Goal: Task Accomplishment & Management: Manage account settings

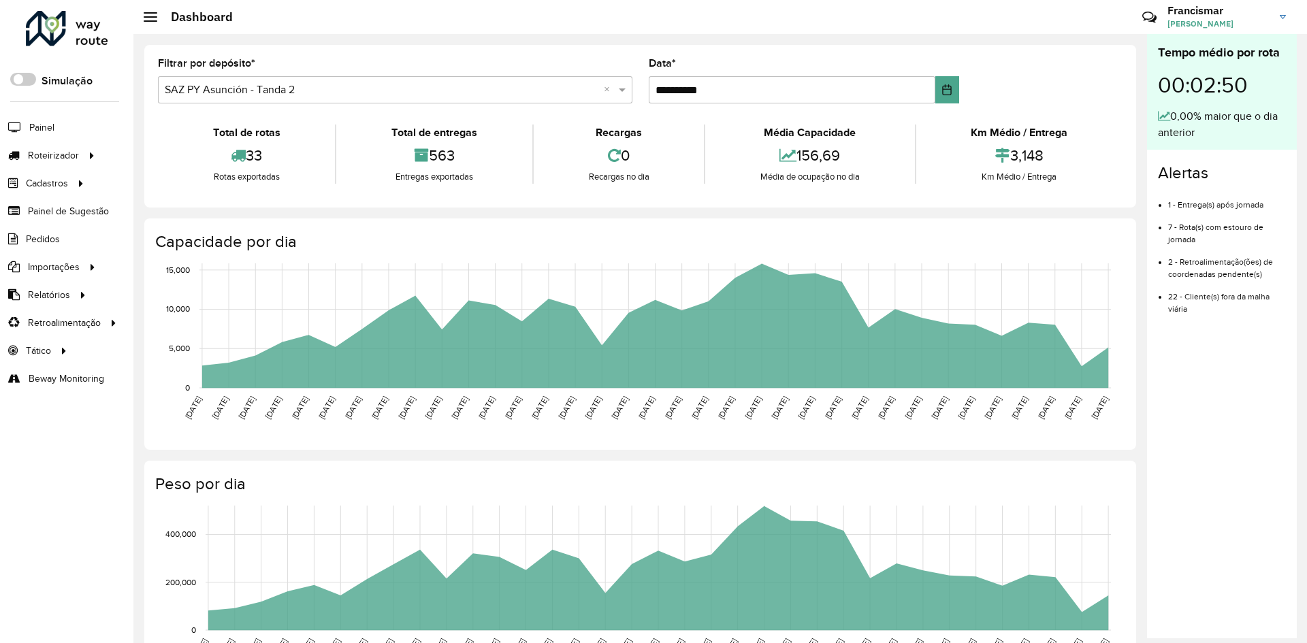
click at [1206, 20] on span "[PERSON_NAME]" at bounding box center [1219, 24] width 102 height 12
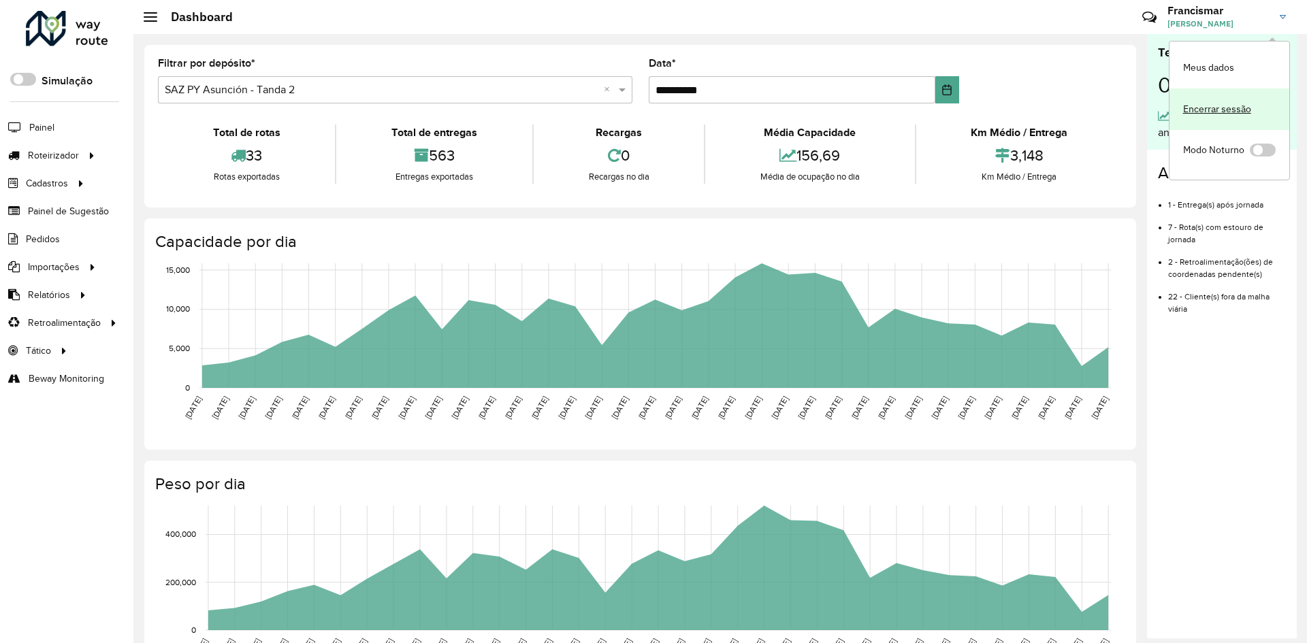
click at [1206, 110] on link "Encerrar sessão" at bounding box center [1230, 110] width 120 height 42
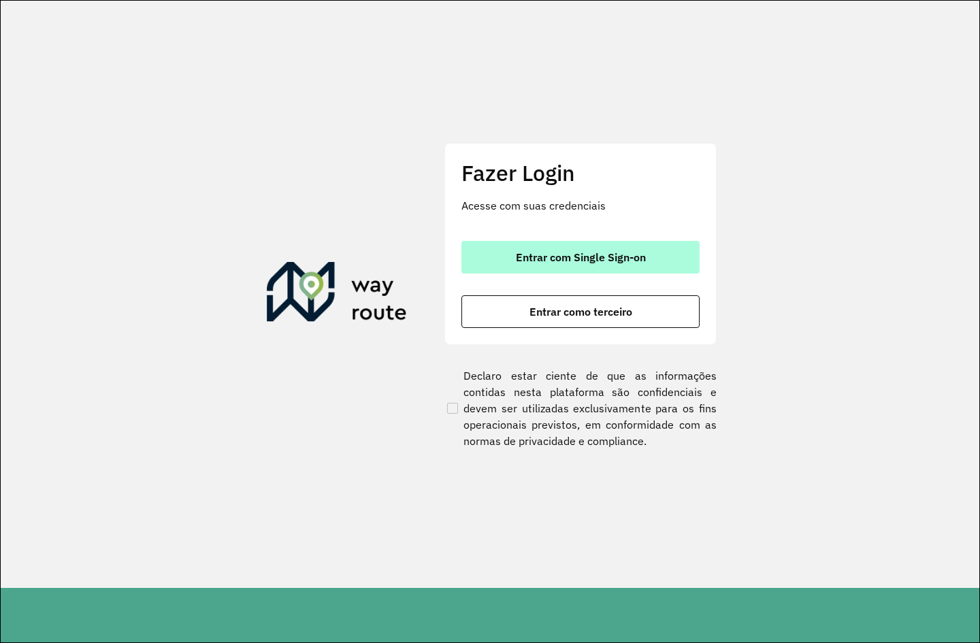
click at [662, 260] on button "Entrar com Single Sign-on" at bounding box center [581, 257] width 238 height 33
